Goal: Task Accomplishment & Management: Use online tool/utility

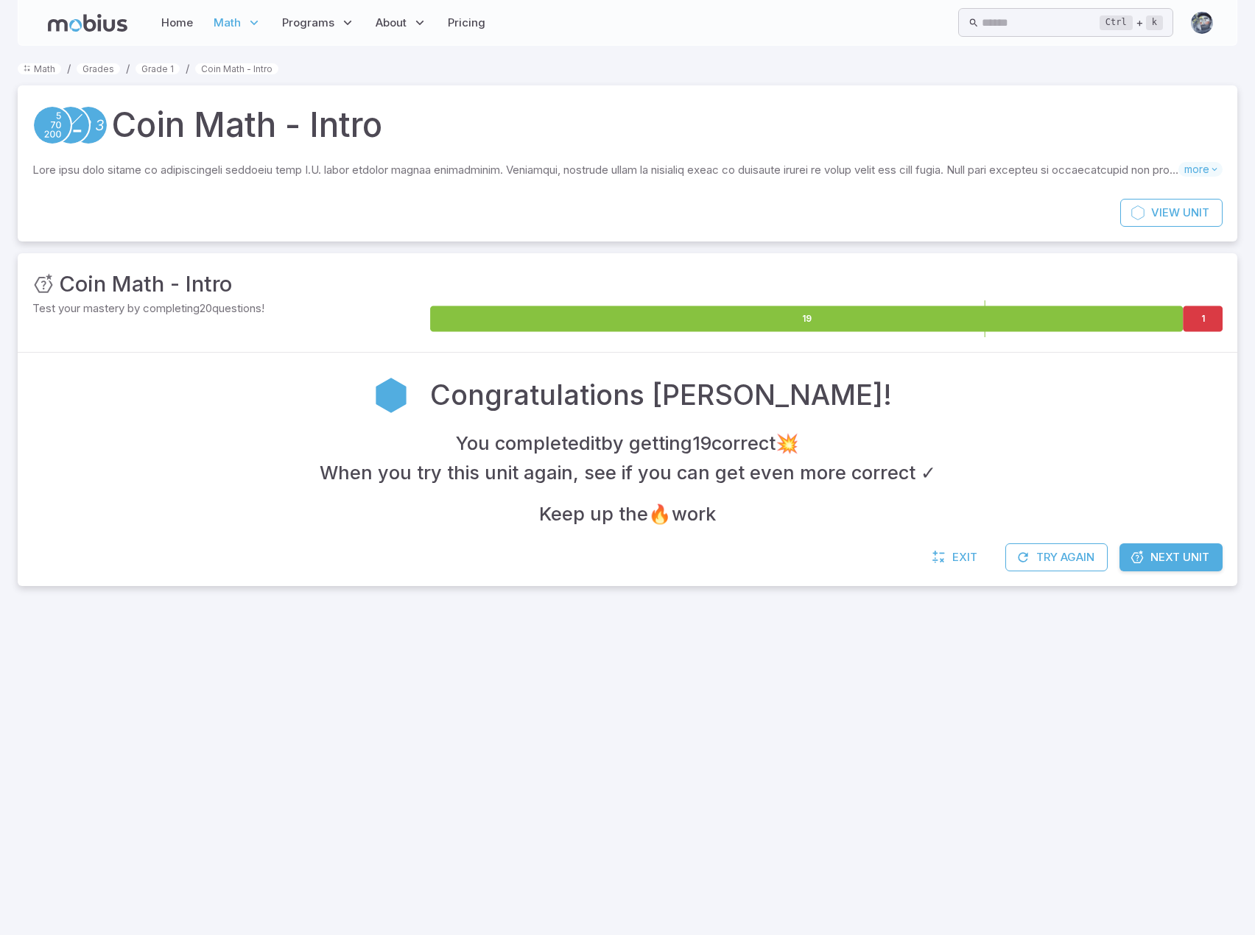
drag, startPoint x: 767, startPoint y: 731, endPoint x: 775, endPoint y: 697, distance: 34.7
click at [767, 731] on div at bounding box center [627, 774] width 1255 height 323
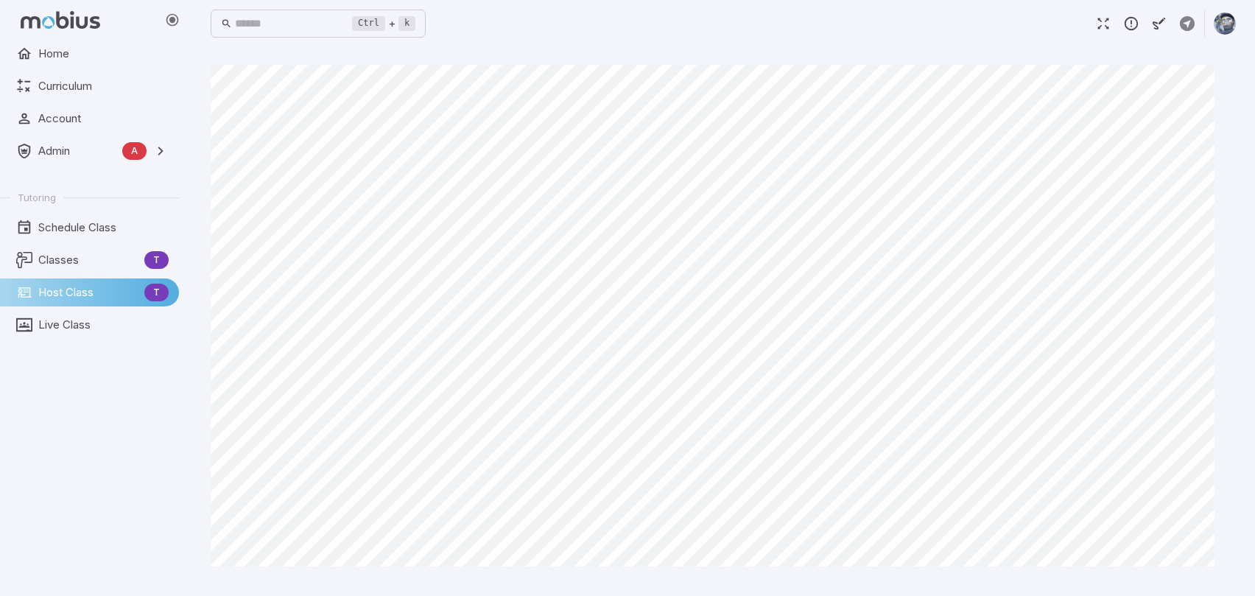
click at [1234, 409] on div "Canvas actions 100 % Exit zen mode" at bounding box center [723, 321] width 1025 height 513
click at [25, 443] on div "Home Curriculum Account Admin A Accounts Finance Testing Tutoring Schedule Clas…" at bounding box center [95, 318] width 191 height 556
click at [80, 266] on span "Classes" at bounding box center [88, 260] width 100 height 16
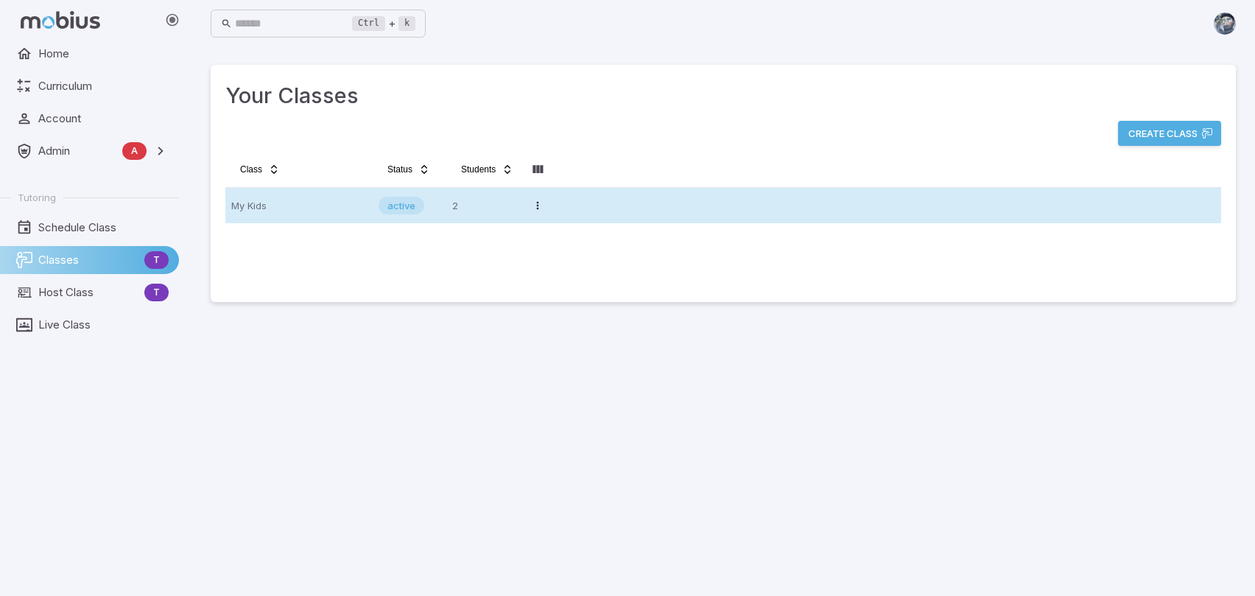
click at [236, 204] on p "My Kids" at bounding box center [298, 206] width 135 height 24
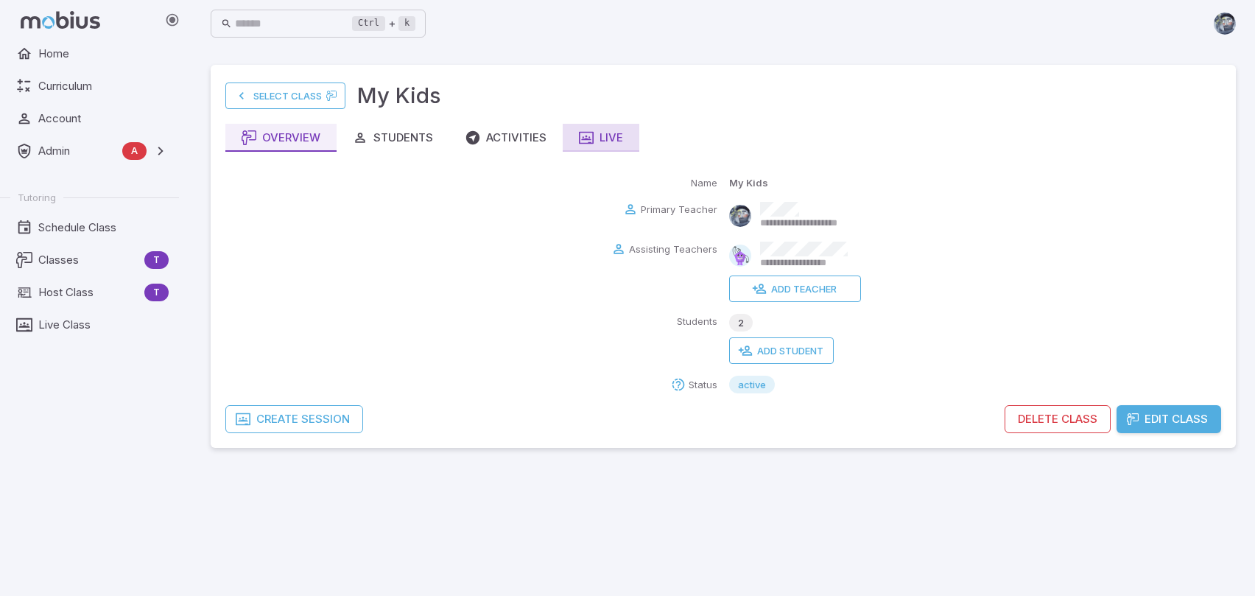
click at [602, 133] on div "Live" at bounding box center [601, 138] width 44 height 16
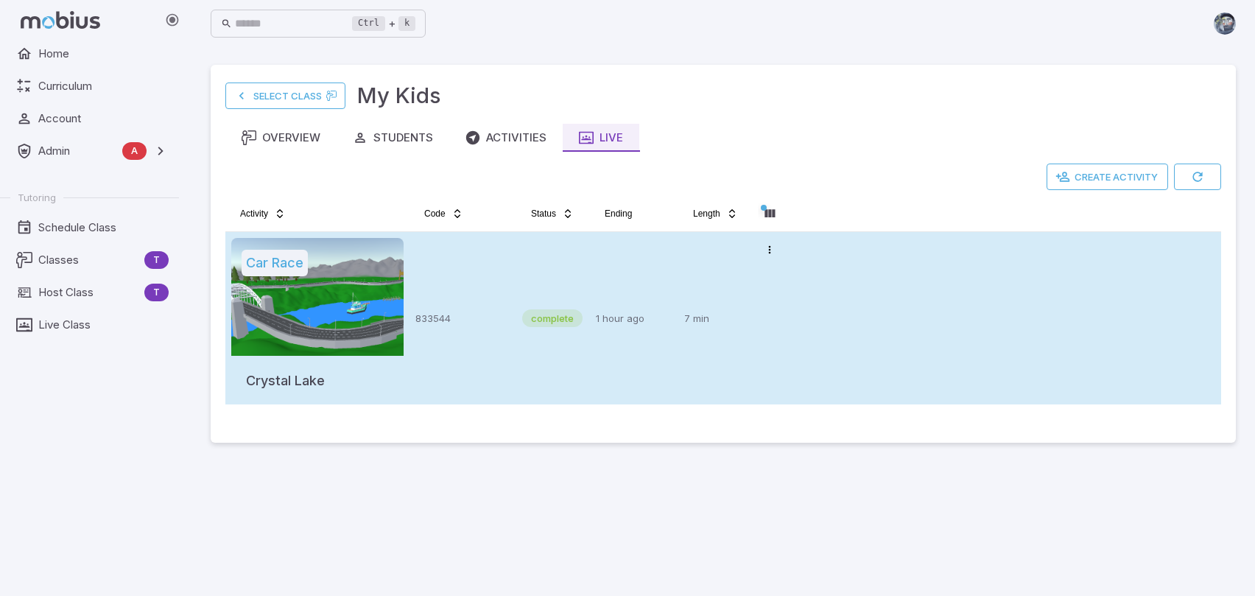
click at [695, 345] on p "7 min" at bounding box center [715, 318] width 62 height 161
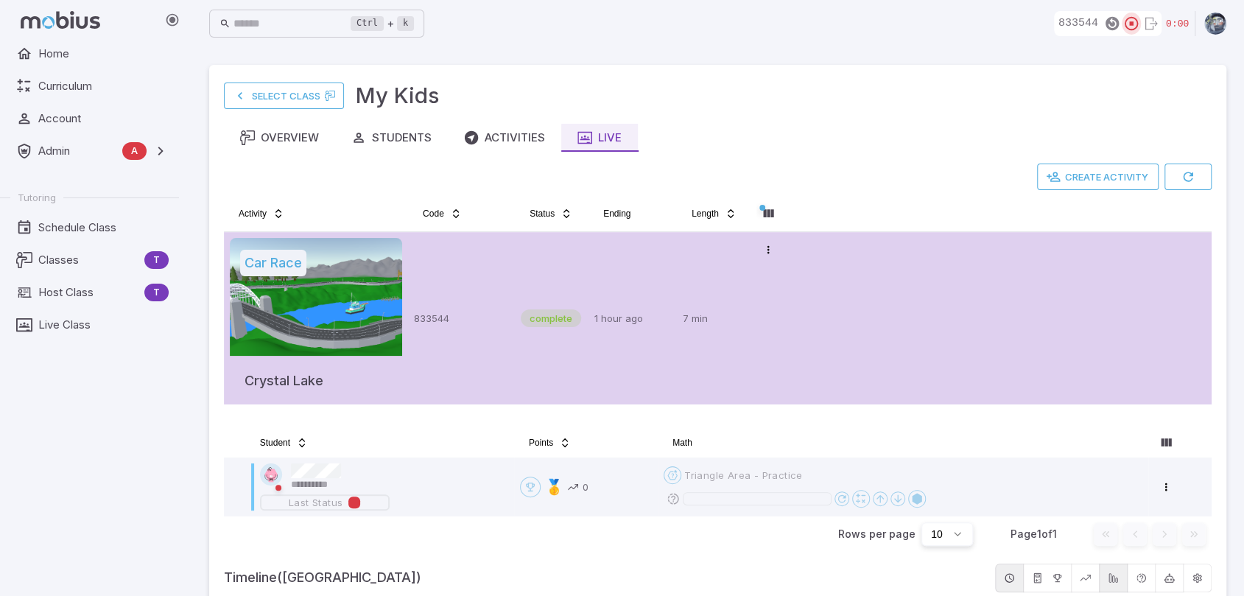
click at [1132, 21] on icon "button" at bounding box center [1131, 23] width 16 height 16
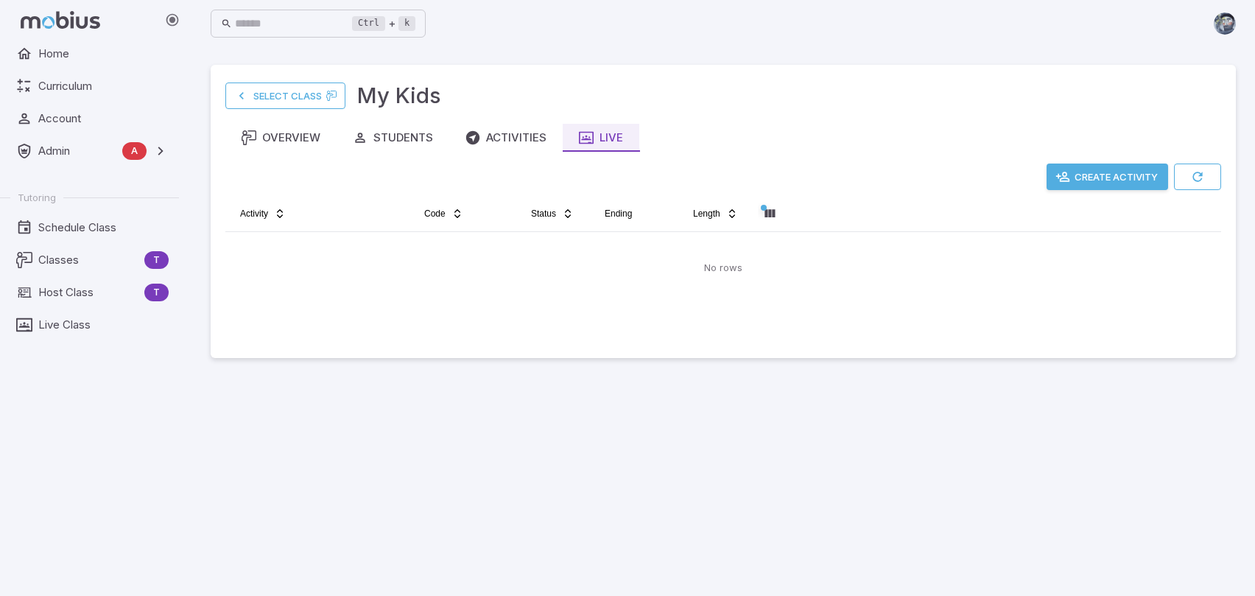
click at [1099, 180] on button "Create Activity" at bounding box center [1107, 176] width 122 height 27
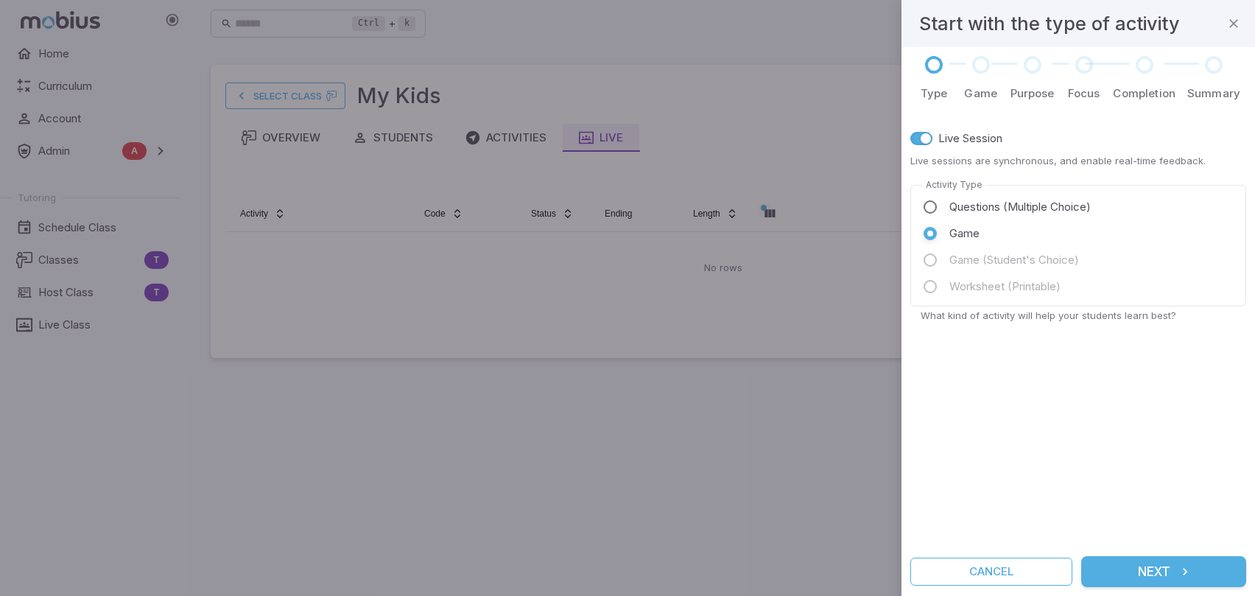
click at [1153, 570] on button "Next" at bounding box center [1163, 571] width 165 height 31
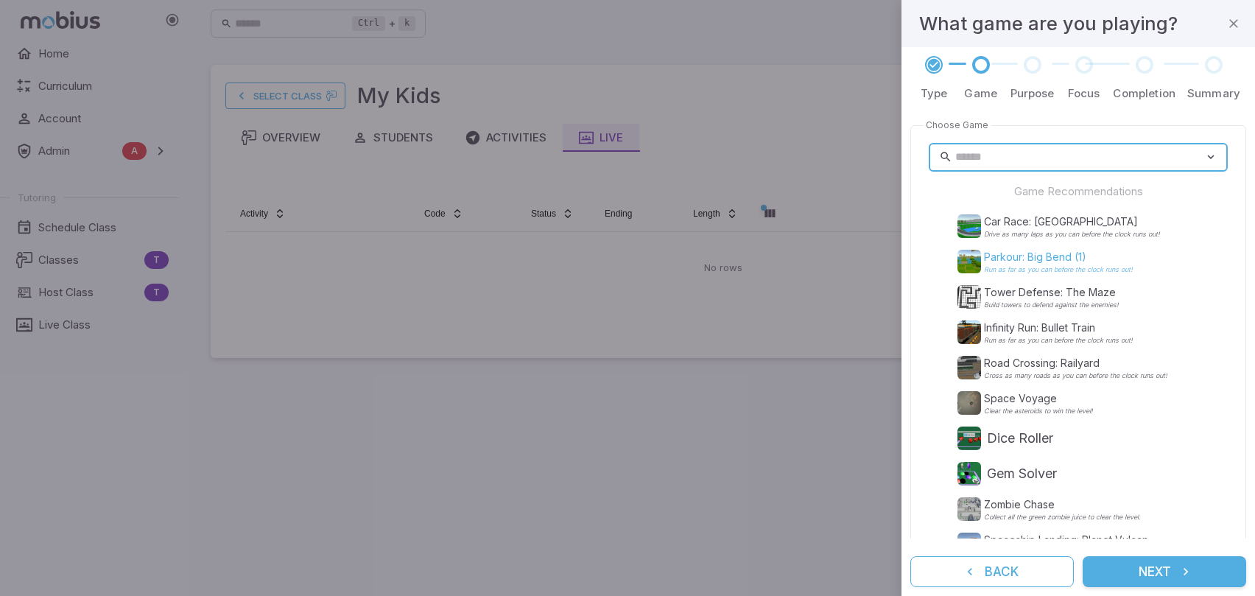
click at [1022, 250] on p "Parkour: Big Bend (1)" at bounding box center [1058, 257] width 149 height 15
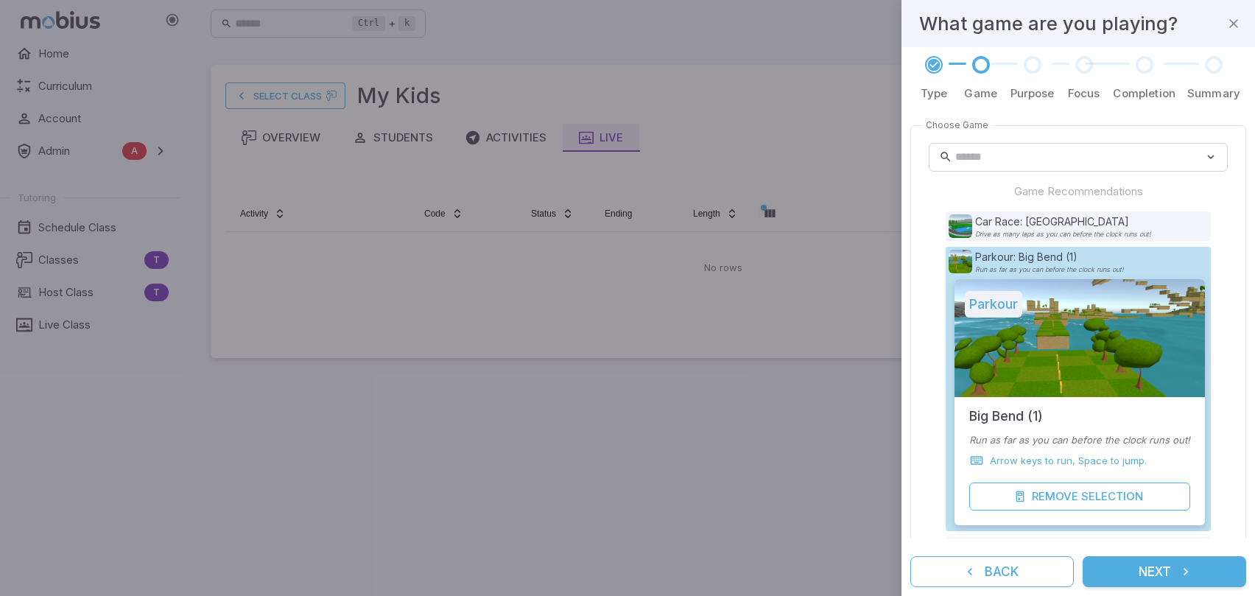
click at [1184, 581] on button "Next" at bounding box center [1163, 571] width 163 height 31
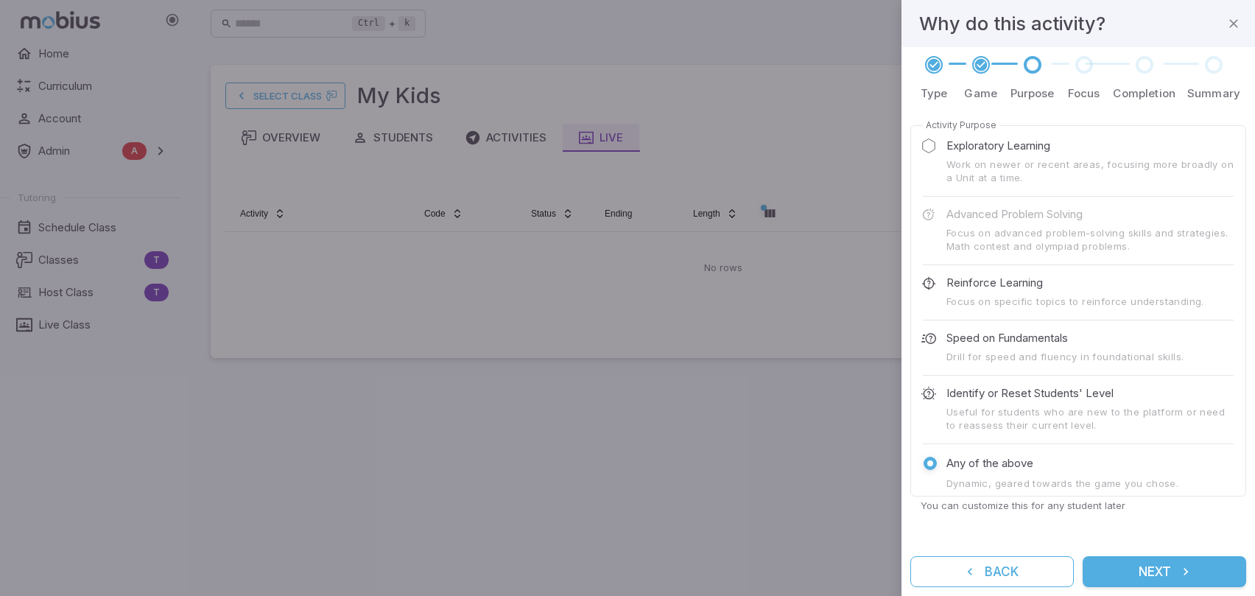
click at [1184, 581] on button "Next" at bounding box center [1163, 571] width 163 height 31
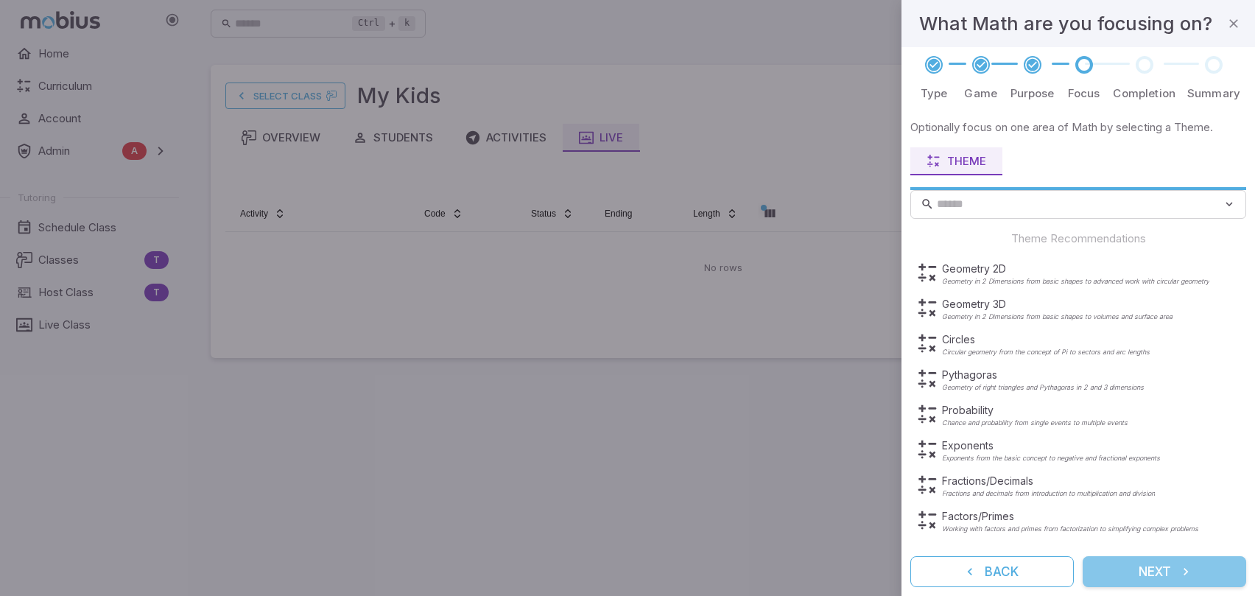
click at [1184, 581] on button "Next" at bounding box center [1163, 571] width 163 height 31
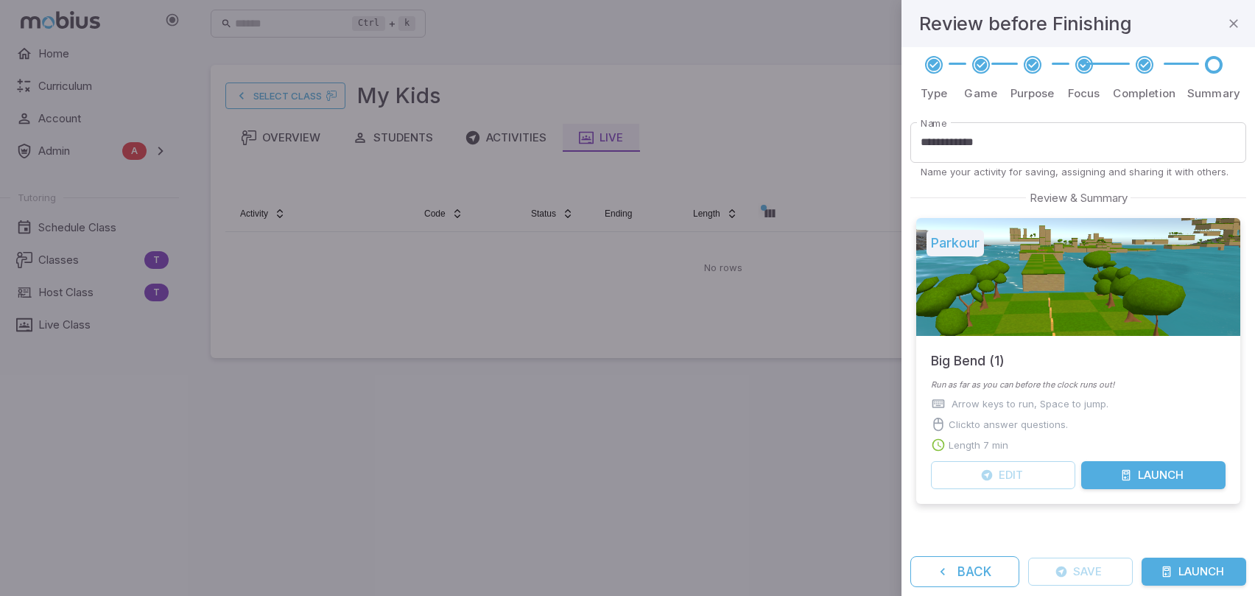
click at [1187, 577] on button "Launch" at bounding box center [1193, 571] width 105 height 28
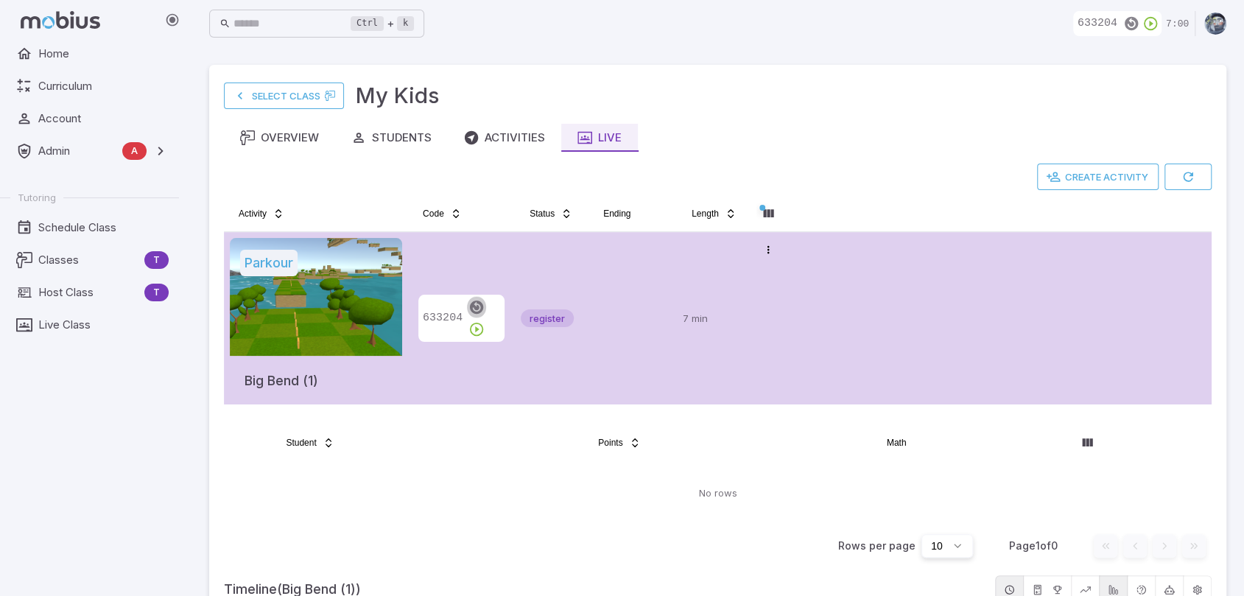
click at [473, 315] on icon "button" at bounding box center [476, 307] width 16 height 16
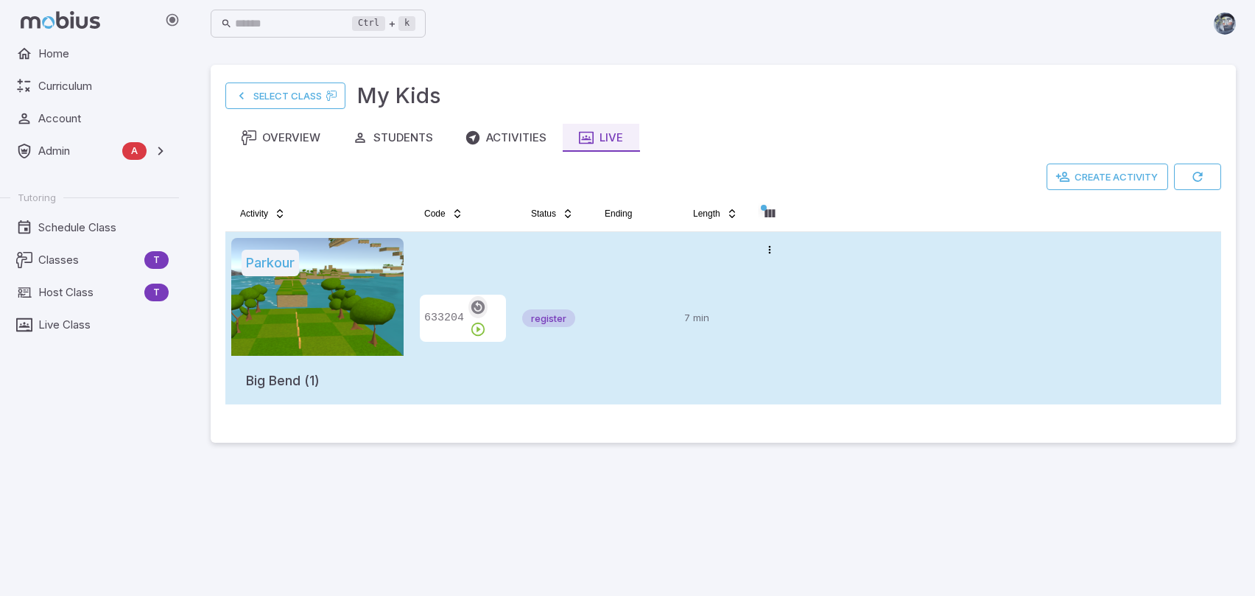
click at [472, 314] on icon "button" at bounding box center [478, 307] width 16 height 16
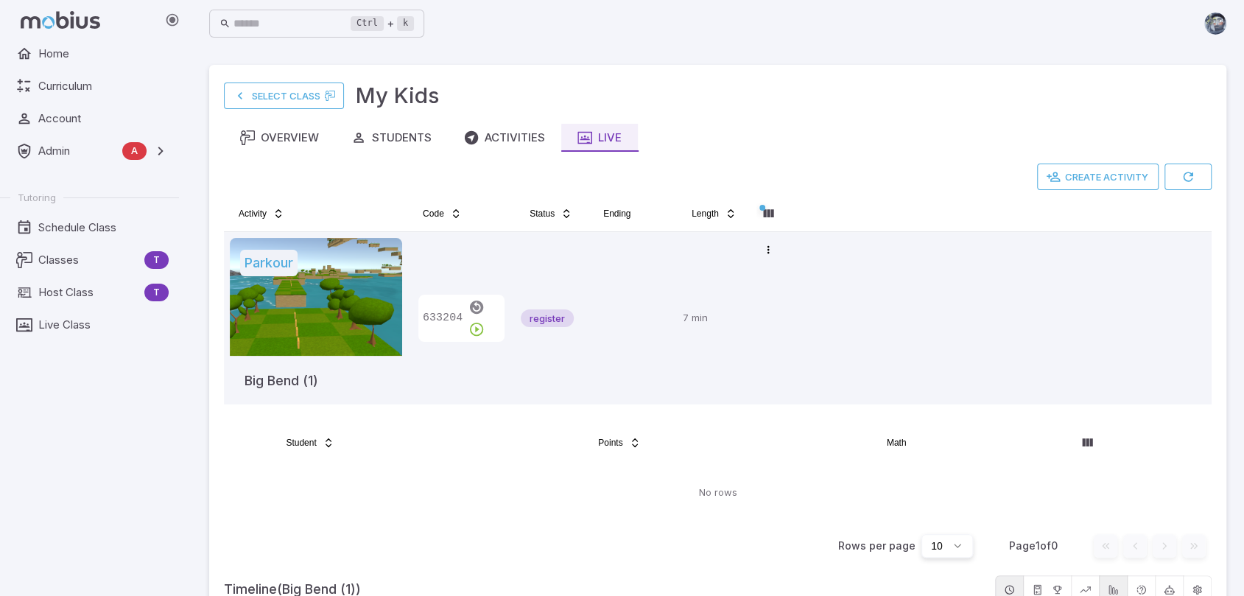
click at [158, 472] on div "Home Curriculum Account Admin A Accounts Finance Testing Tutoring Schedule Clas…" at bounding box center [95, 318] width 191 height 556
click at [90, 284] on span "Host Class" at bounding box center [88, 292] width 100 height 16
